Goal: Task Accomplishment & Management: Complete application form

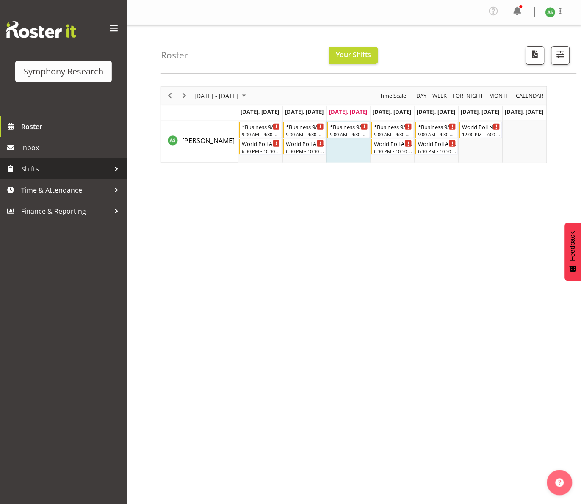
click at [45, 165] on span "Shifts" at bounding box center [65, 169] width 89 height 13
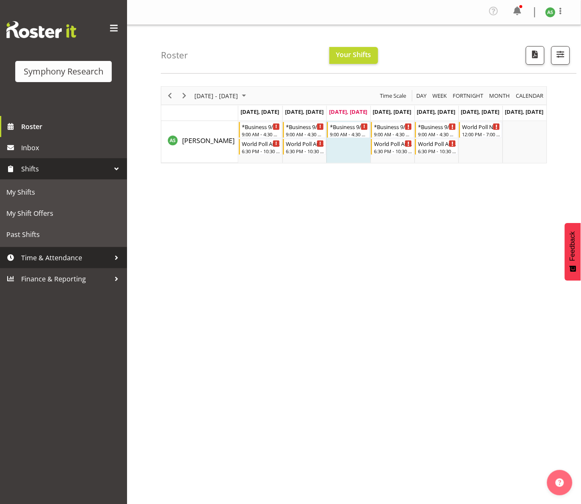
click at [57, 254] on span "Time & Attendance" at bounding box center [65, 257] width 89 height 13
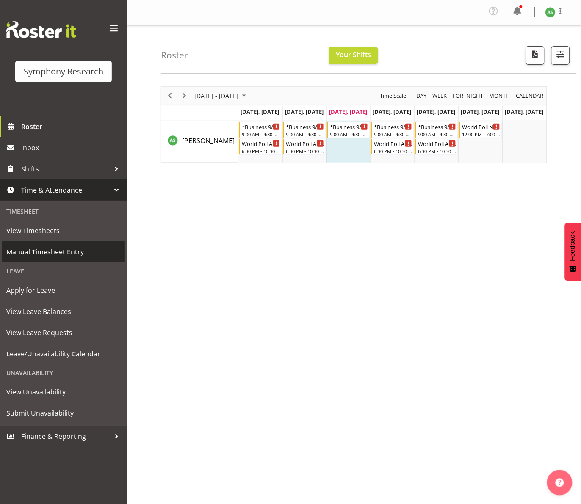
click at [58, 251] on span "Manual Timesheet Entry" at bounding box center [63, 252] width 114 height 13
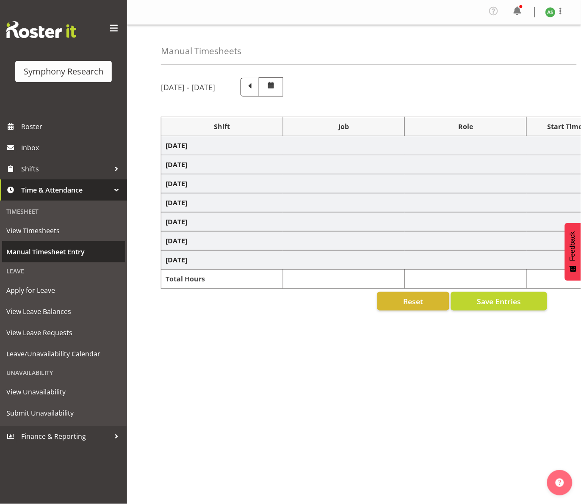
select select "81297"
select select "10587"
select select "47"
select select "81297"
select select "10587"
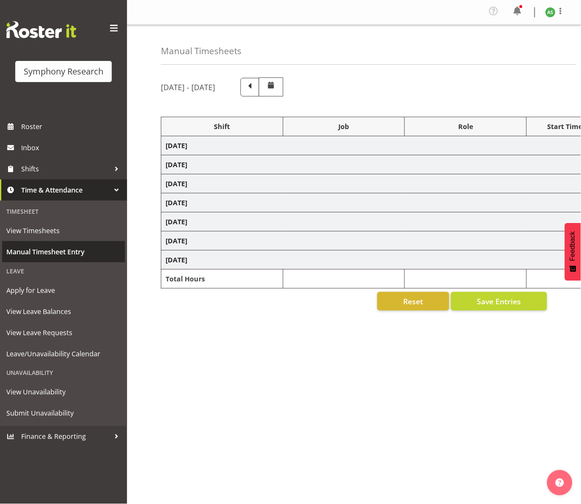
select select "47"
select select "56692"
select select "10499"
select select "47"
select select "26078"
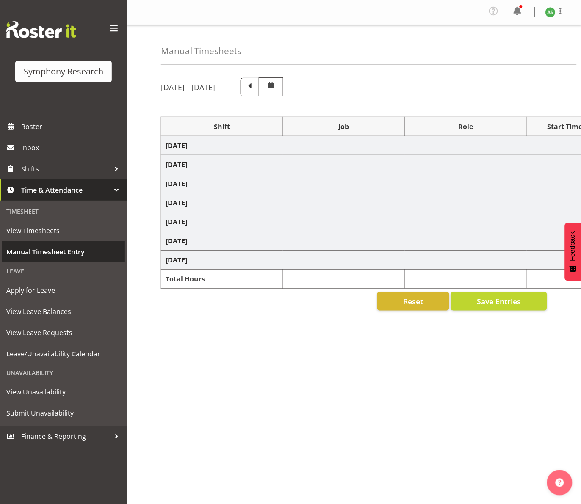
select select "10585"
select select "26078"
select select "10585"
select select "47"
select select "26078"
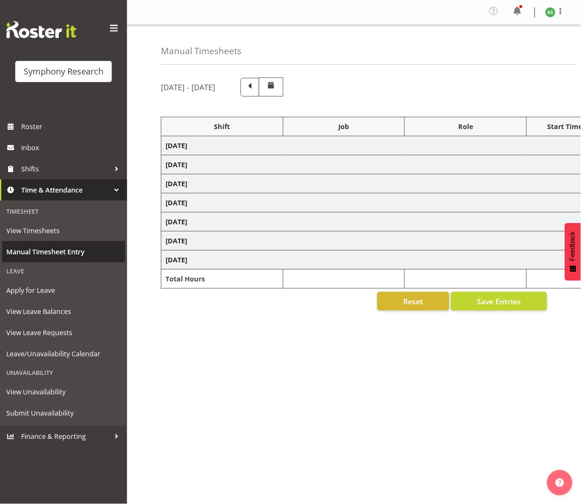
select select "10585"
select select "47"
select select "56692"
select select "10527"
select select "47"
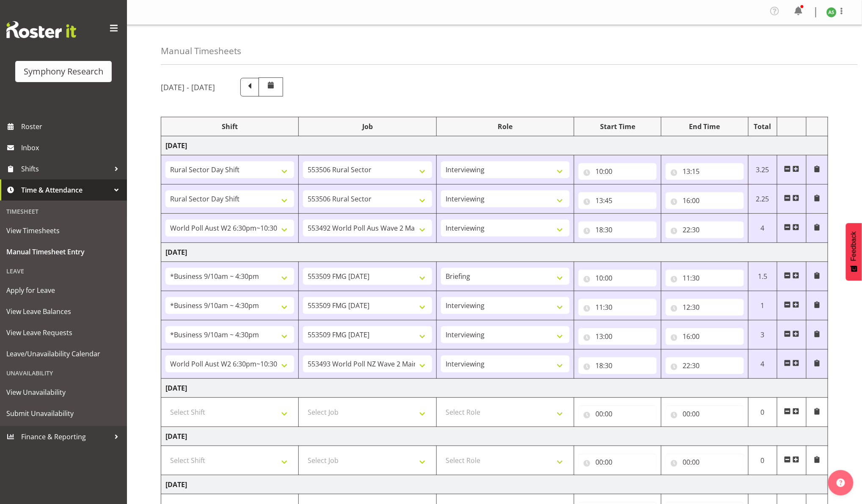
click at [580, 410] on span at bounding box center [796, 411] width 7 height 7
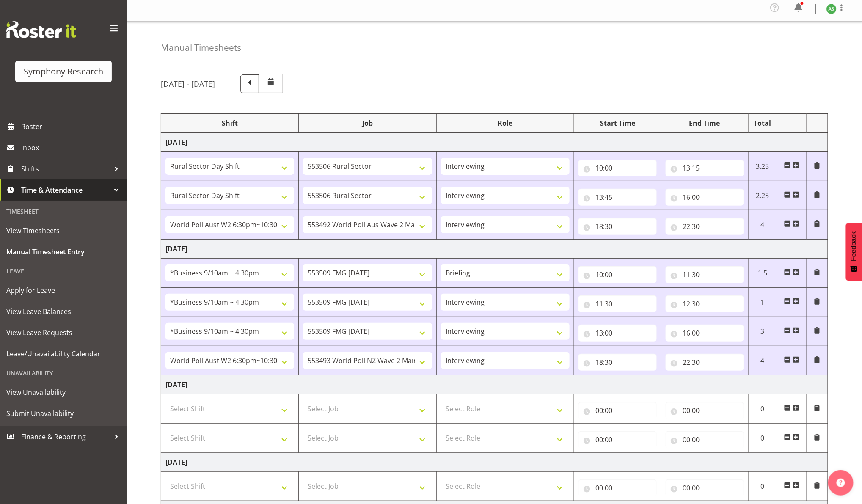
scroll to position [205, 0]
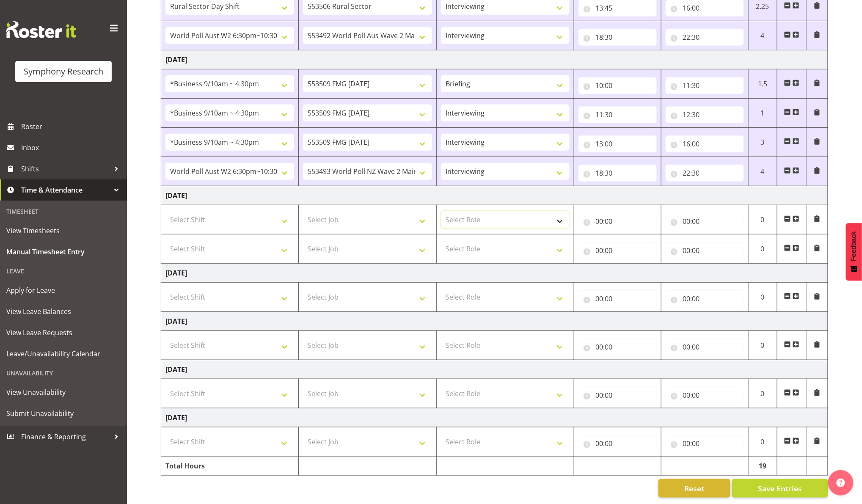
click at [540, 213] on select "Select Role Briefing Interviewing" at bounding box center [505, 219] width 129 height 17
select select "47"
click at [441, 211] on select "Select Role Briefing Interviewing" at bounding box center [505, 219] width 129 height 17
click at [535, 240] on select "Select Role Briefing Interviewing" at bounding box center [505, 248] width 129 height 17
select select "47"
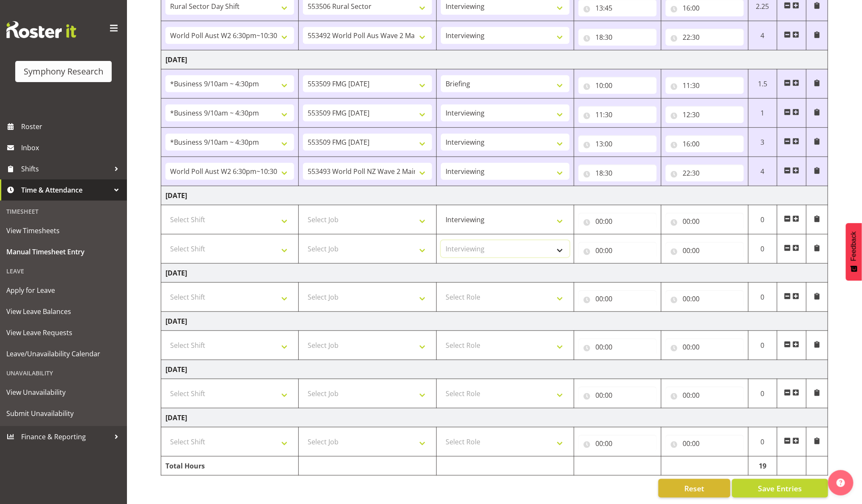
click at [441, 240] on select "Select Role Briefing Interviewing" at bounding box center [505, 248] width 129 height 17
click at [420, 212] on select "Select Job 550060 IF Admin 553492 World Poll Aus Wave 2 Main 2025 553493 World …" at bounding box center [367, 219] width 129 height 17
select select "10585"
click at [303, 211] on select "Select Job 550060 IF Admin 553492 World Poll Aus Wave 2 Main 2025 553493 World …" at bounding box center [367, 219] width 129 height 17
click at [352, 240] on select "Select Job 550060 IF Admin 553492 World Poll Aus Wave 2 Main 2025 553493 World …" at bounding box center [367, 248] width 129 height 17
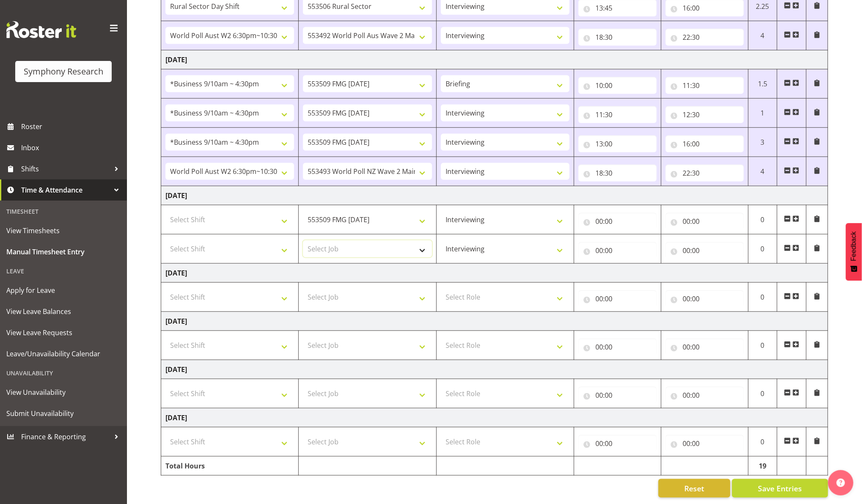
select select "10585"
click at [303, 240] on select "Select Job 550060 IF Admin 553492 World Poll Aus Wave 2 Main 2025 553493 World …" at bounding box center [367, 248] width 129 height 17
click at [271, 211] on select "Select Shift !!Weekend Residential (Roster IT Shift Label) *Business 9/10am ~ 4…" at bounding box center [230, 219] width 129 height 17
select select "26078"
click at [166, 211] on select "Select Shift !!Weekend Residential (Roster IT Shift Label) *Business 9/10am ~ 4…" at bounding box center [230, 219] width 129 height 17
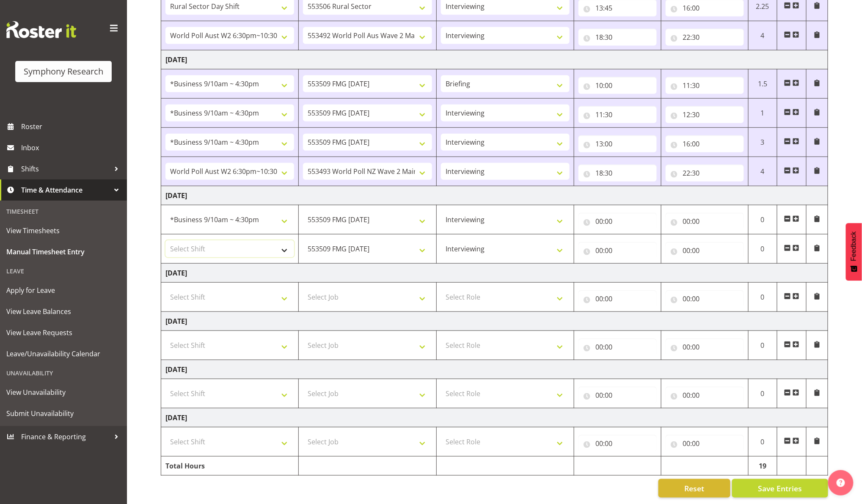
click at [261, 241] on select "Select Shift !!Weekend Residential (Roster IT Shift Label) *Business 9/10am ~ 4…" at bounding box center [230, 248] width 129 height 17
select select "26078"
click at [166, 240] on select "Select Shift !!Weekend Residential (Roster IT Shift Label) *Business 9/10am ~ 4…" at bounding box center [230, 248] width 129 height 17
click at [580, 213] on input "00:00" at bounding box center [618, 221] width 78 height 17
click at [580, 235] on select "00 01 02 03 04 05 06 07 08 09 10 11 12 13 14 15 16 17 18 19 20 21 22 23" at bounding box center [636, 243] width 19 height 17
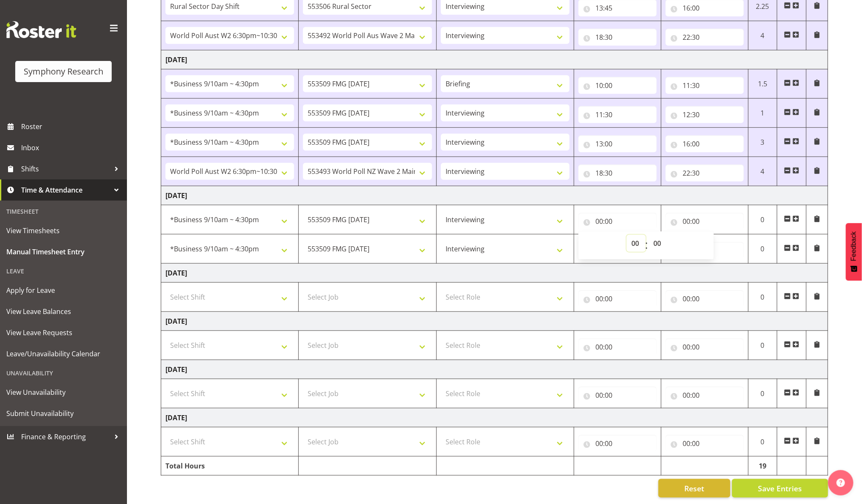
select select "10"
click at [580, 235] on select "00 01 02 03 04 05 06 07 08 09 10 11 12 13 14 15 16 17 18 19 20 21 22 23" at bounding box center [636, 243] width 19 height 17
type input "10:00"
click at [580, 213] on input "00:00" at bounding box center [705, 221] width 78 height 17
click at [580, 235] on select "00 01 02 03 04 05 06 07 08 09 10 11 12 13 14 15 16 17 18 19 20 21 22 23" at bounding box center [723, 243] width 19 height 17
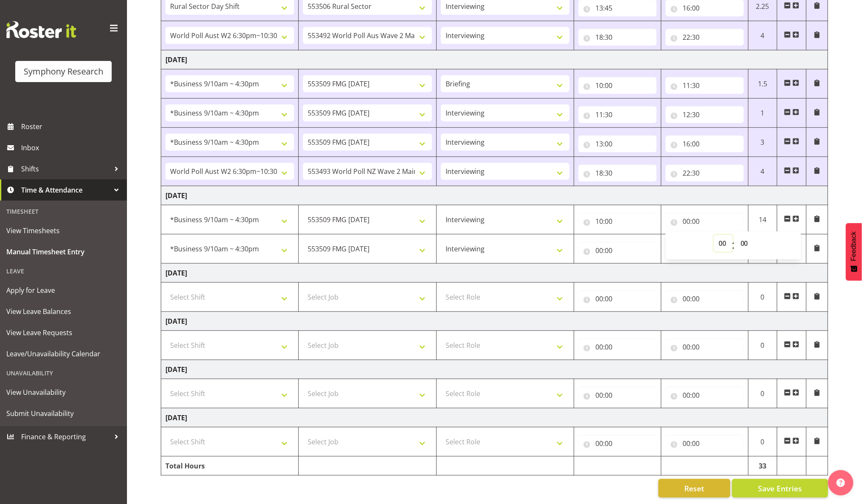
select select "13"
click at [580, 235] on select "00 01 02 03 04 05 06 07 08 09 10 11 12 13 14 15 16 17 18 19 20 21 22 23" at bounding box center [723, 243] width 19 height 17
type input "13:00"
click at [580, 242] on input "00:00" at bounding box center [618, 250] width 78 height 17
click at [580, 264] on select "00 01 02 03 04 05 06 07 08 09 10 11 12 13 14 15 16 17 18 19 20 21 22 23" at bounding box center [636, 272] width 19 height 17
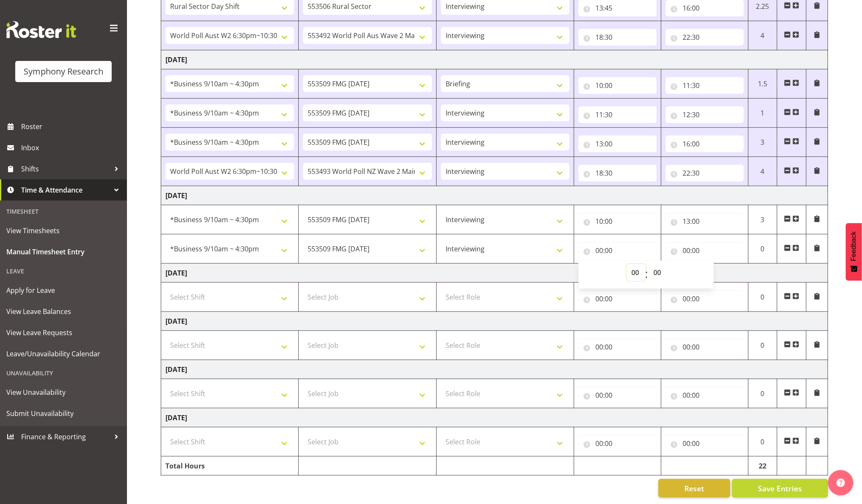
select select "13"
click at [580, 264] on select "00 01 02 03 04 05 06 07 08 09 10 11 12 13 14 15 16 17 18 19 20 21 22 23" at bounding box center [636, 272] width 19 height 17
type input "13:00"
click at [580, 242] on input "13:00" at bounding box center [618, 250] width 78 height 17
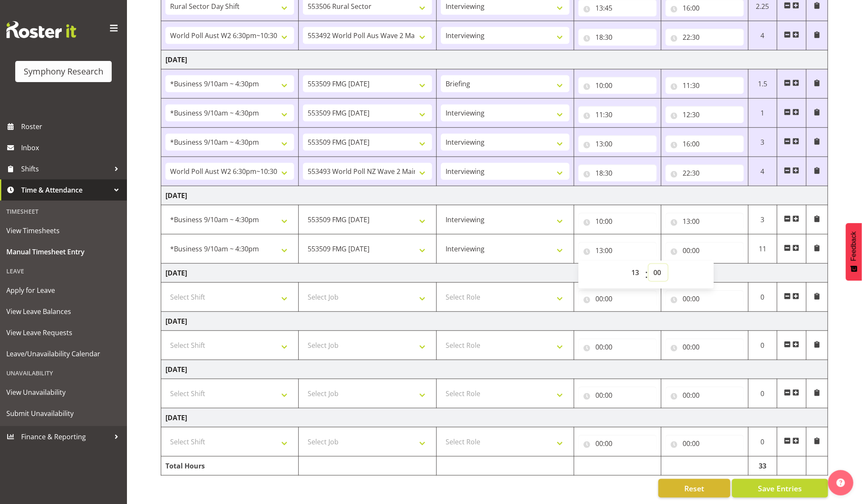
click at [580, 264] on select "00 01 02 03 04 05 06 07 08 09 10 11 12 13 14 15 16 17 18 19 20 21 22 23 24 25 2…" at bounding box center [658, 272] width 19 height 17
select select "30"
click at [580, 264] on select "00 01 02 03 04 05 06 07 08 09 10 11 12 13 14 15 16 17 18 19 20 21 22 23 24 25 2…" at bounding box center [658, 272] width 19 height 17
type input "13:30"
click at [580, 242] on input "00:00" at bounding box center [705, 250] width 78 height 17
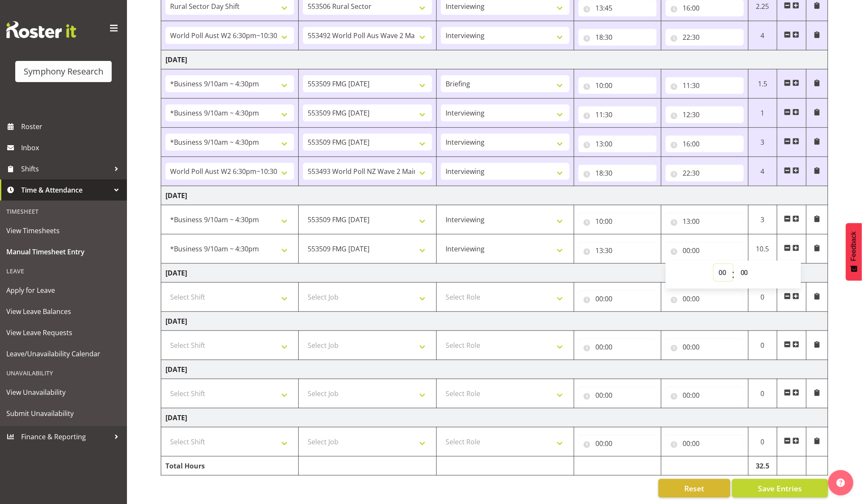
click at [580, 264] on select "00 01 02 03 04 05 06 07 08 09 10 11 12 13 14 15 16 17 18 19 20 21 22 23" at bounding box center [723, 272] width 19 height 17
select select "16"
click at [580, 264] on select "00 01 02 03 04 05 06 07 08 09 10 11 12 13 14 15 16 17 18 19 20 21 22 23" at bounding box center [723, 272] width 19 height 17
type input "16:00"
click at [580, 483] on span "Save Entries" at bounding box center [780, 488] width 44 height 11
